Goal: Task Accomplishment & Management: Manage account settings

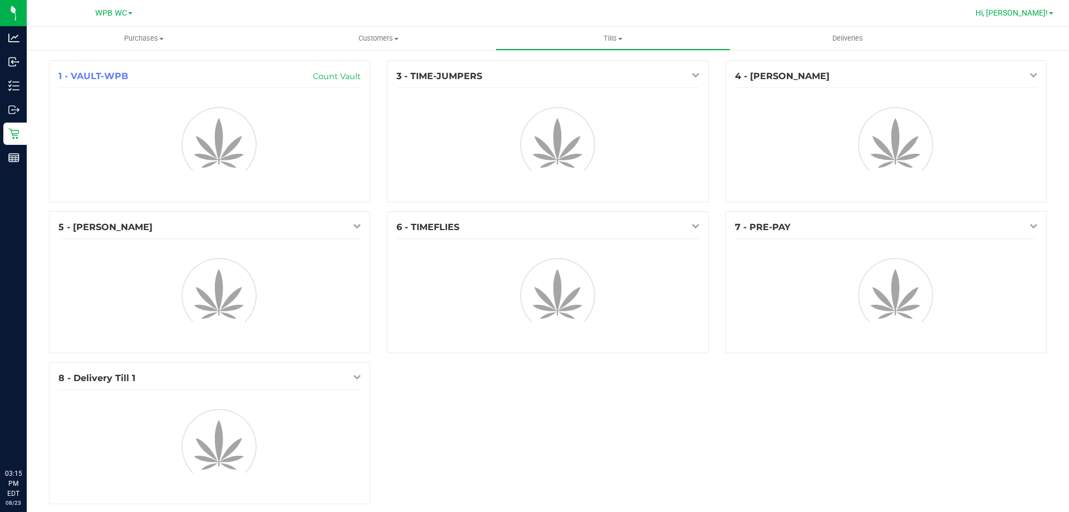
click at [1028, 16] on span "Hi, [PERSON_NAME]!" at bounding box center [1012, 12] width 72 height 9
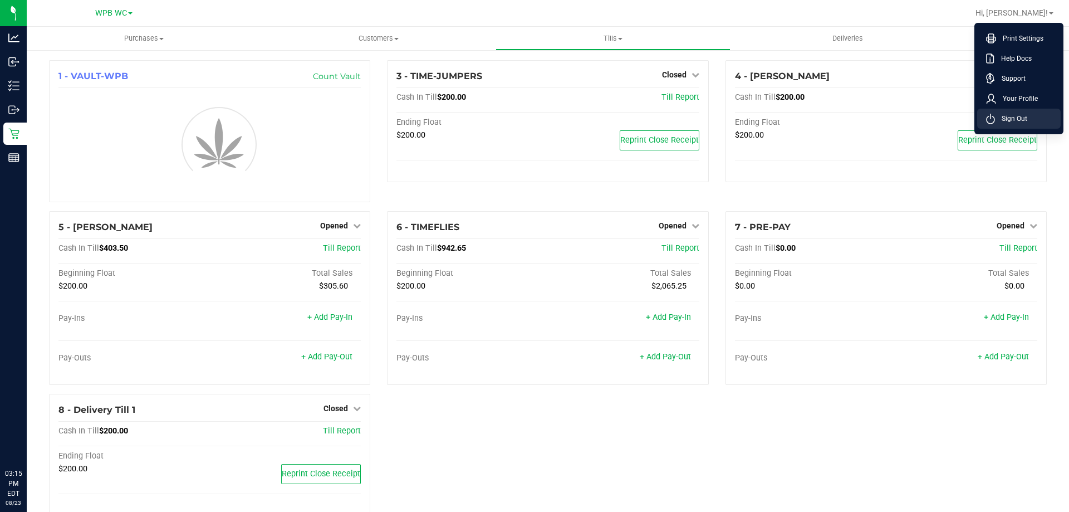
click at [1019, 116] on span "Sign Out" at bounding box center [1011, 118] width 32 height 11
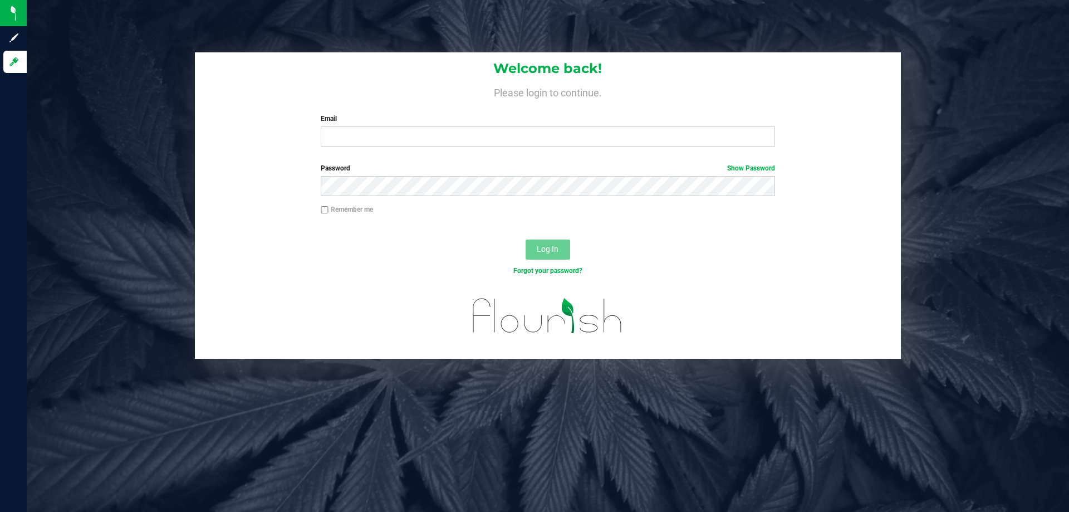
click at [462, 148] on div "Welcome back! Please login to continue. Email Required Please format your email…" at bounding box center [548, 103] width 706 height 103
click at [462, 145] on input "Email" at bounding box center [548, 136] width 454 height 20
type input "[EMAIL_ADDRESS][DOMAIN_NAME]"
click at [526, 239] on button "Log In" at bounding box center [548, 249] width 45 height 20
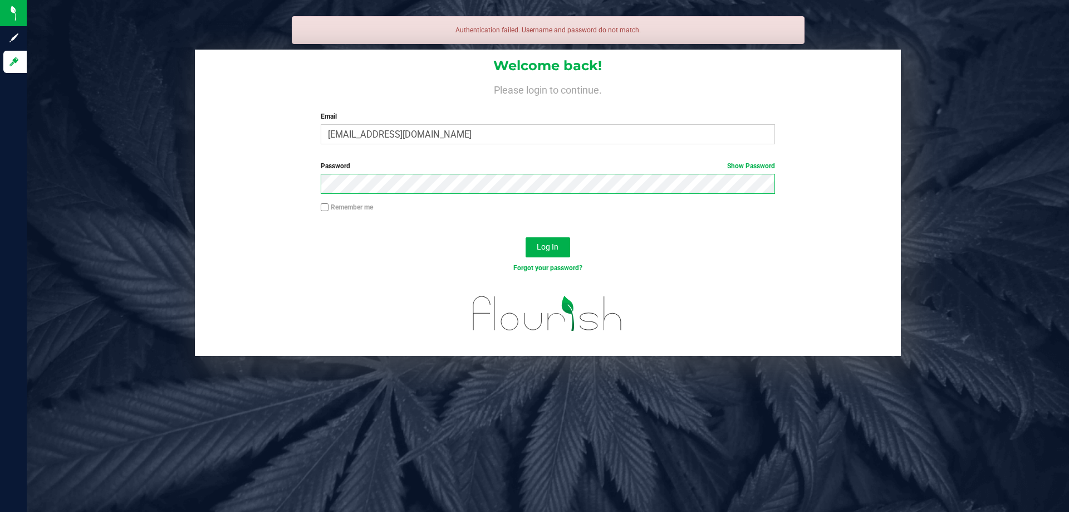
click at [526, 237] on button "Log In" at bounding box center [548, 247] width 45 height 20
